Goal: Information Seeking & Learning: Find specific fact

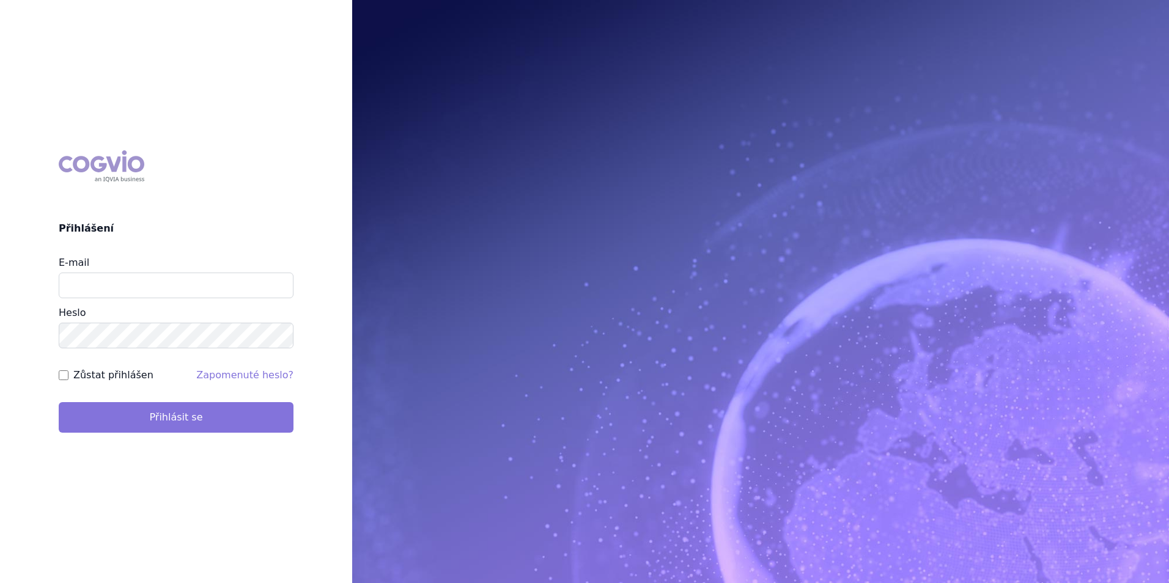
type input "[EMAIL_ADDRESS][DOMAIN_NAME]"
click at [130, 421] on button "Přihlásit se" at bounding box center [176, 417] width 235 height 31
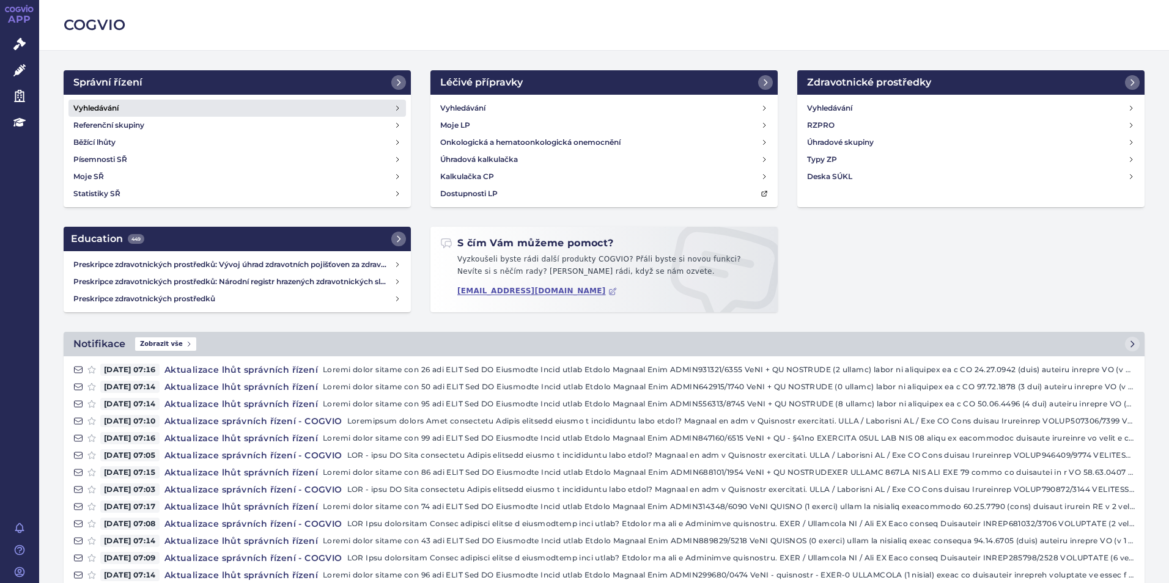
click at [191, 103] on link "Vyhledávání" at bounding box center [237, 108] width 338 height 17
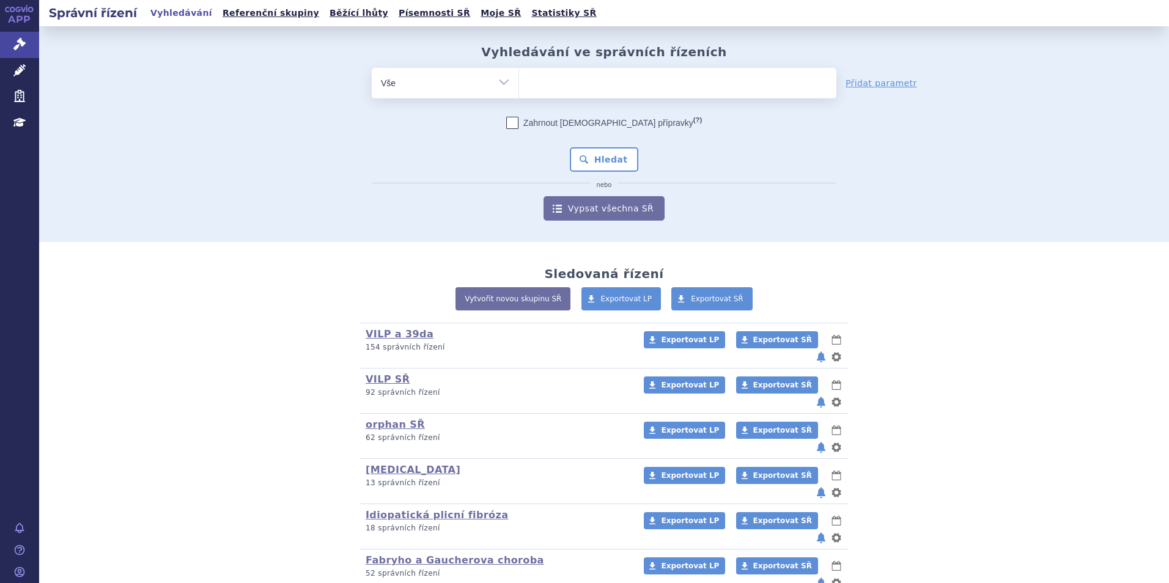
click at [513, 81] on select "Vše Spisová značka Typ SŘ Přípravek/SUKL kód Účastník/Držitel" at bounding box center [445, 82] width 147 height 28
click at [531, 86] on ul at bounding box center [677, 81] width 317 height 26
click at [519, 86] on select at bounding box center [518, 82] width 1 height 31
type input "fa"
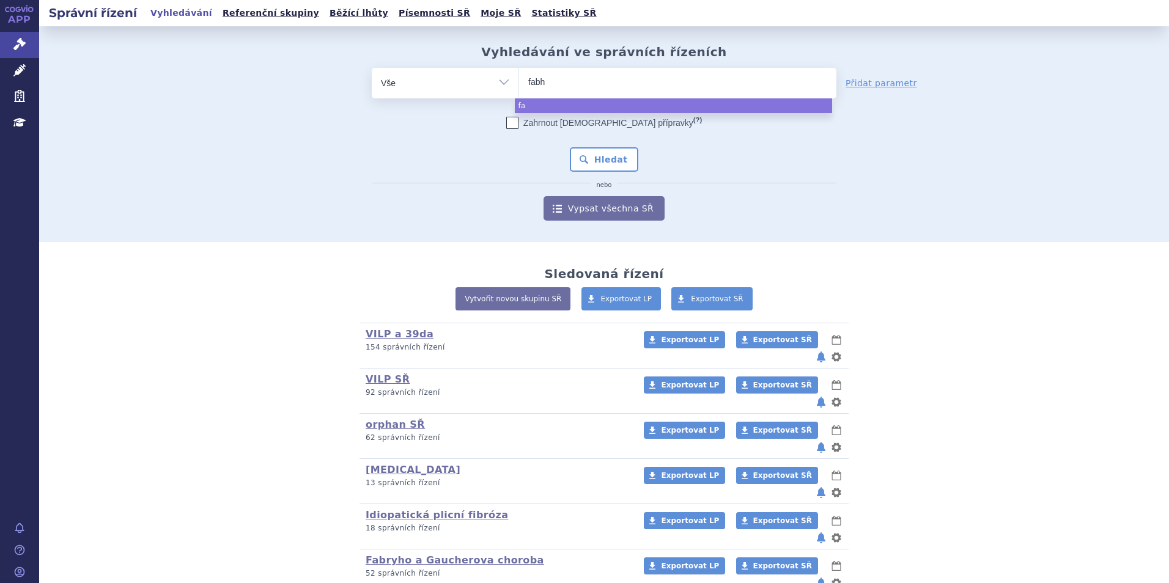
type input "fabha"
type input "fabhalt"
type input "fabhalta"
select select "fabhalta"
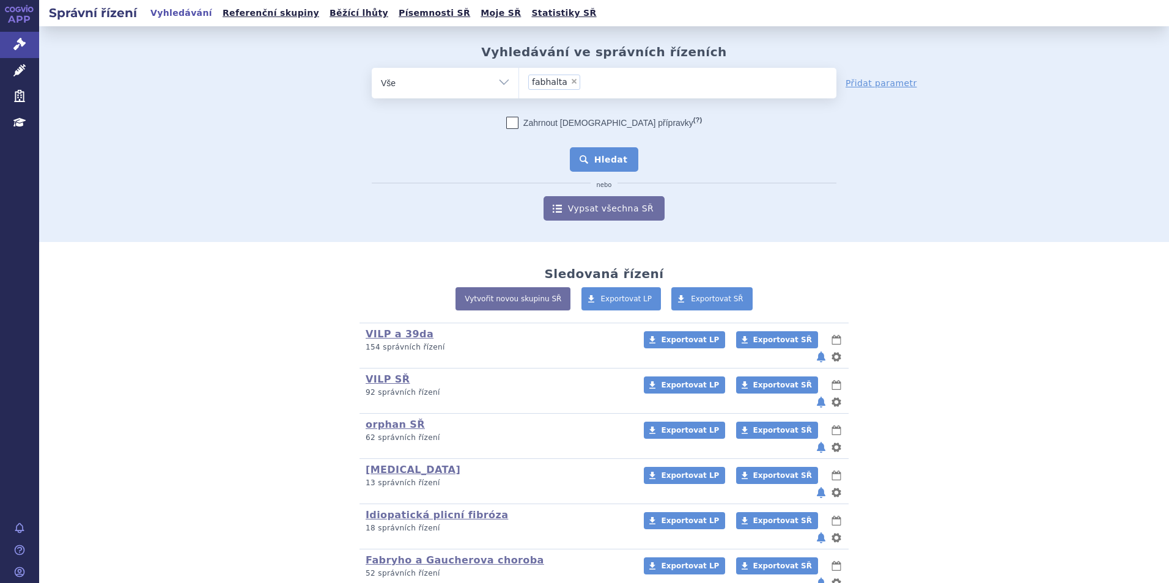
click at [608, 153] on button "Hledat" at bounding box center [604, 159] width 69 height 24
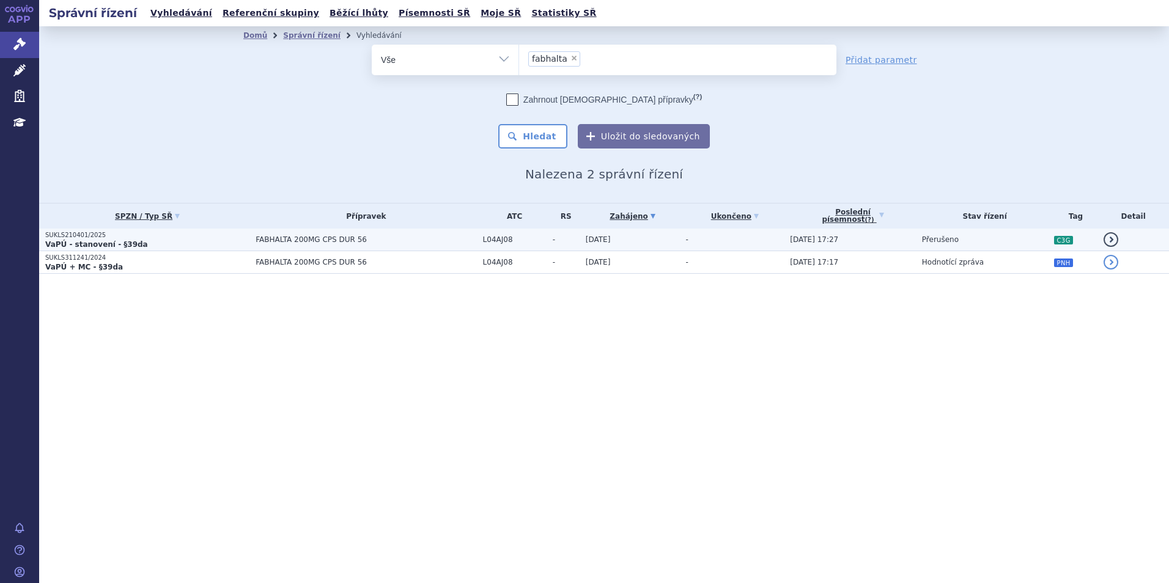
click at [120, 242] on strong "VaPÚ - stanovení - §39da" at bounding box center [96, 244] width 103 height 9
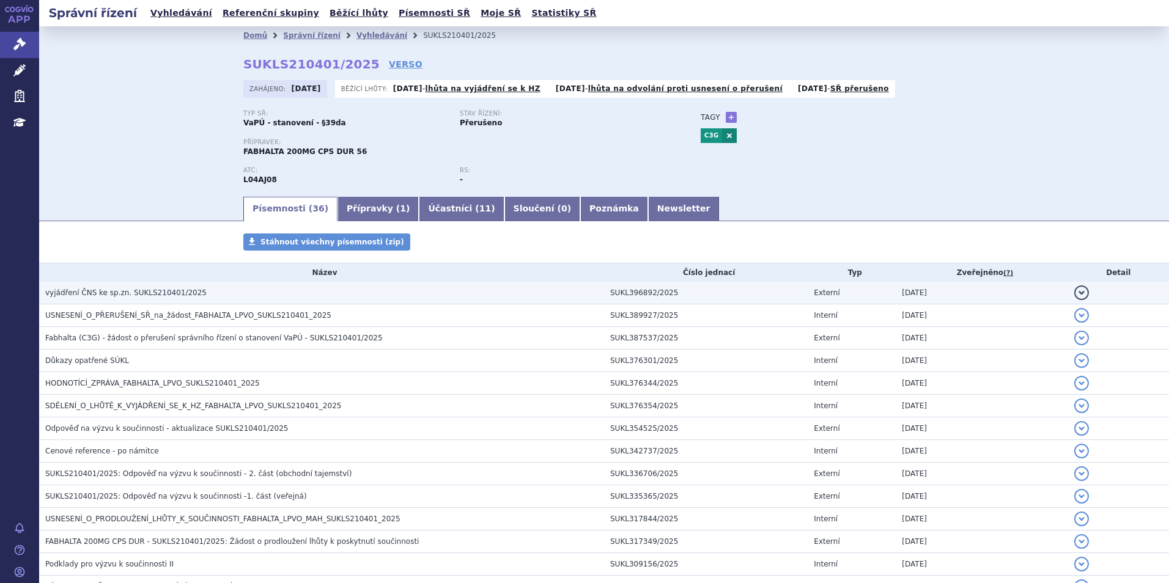
click at [132, 289] on span "vyjádření ČNS ke sp.zn. SUKLS210401/2025" at bounding box center [125, 293] width 161 height 9
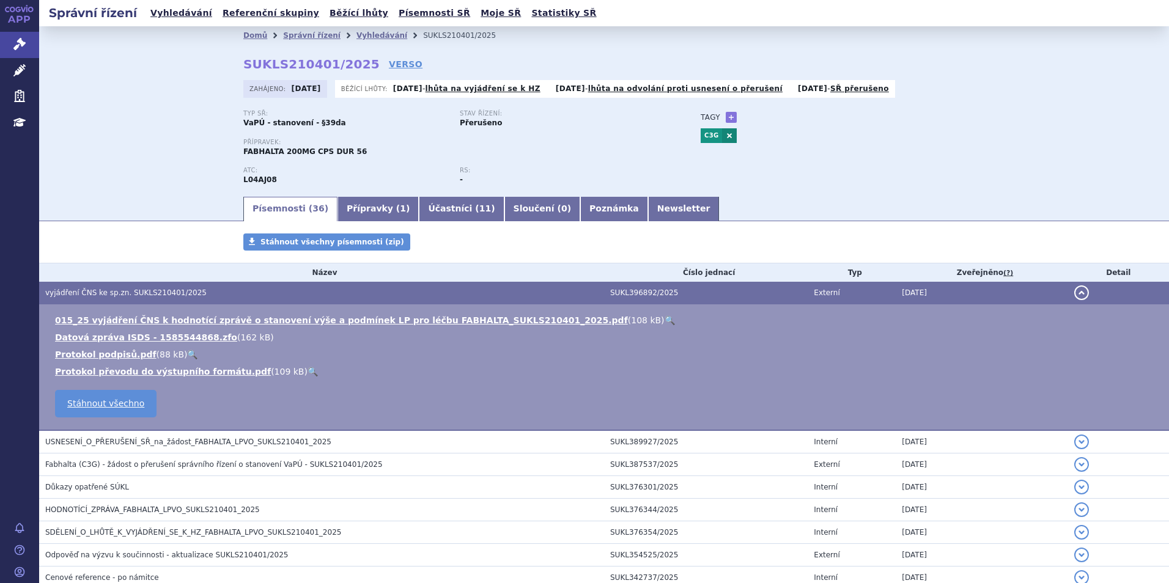
click at [665, 322] on link "🔍" at bounding box center [670, 320] width 10 height 10
